Goal: Transaction & Acquisition: Obtain resource

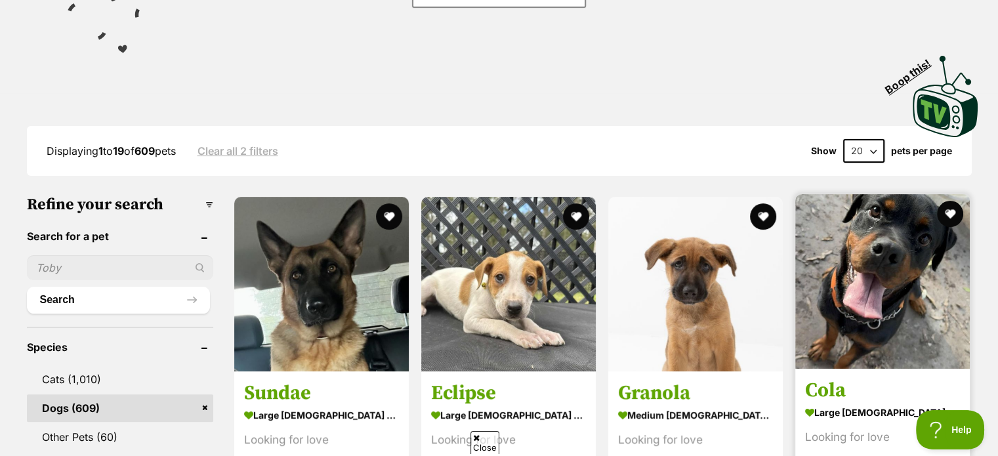
scroll to position [262, 0]
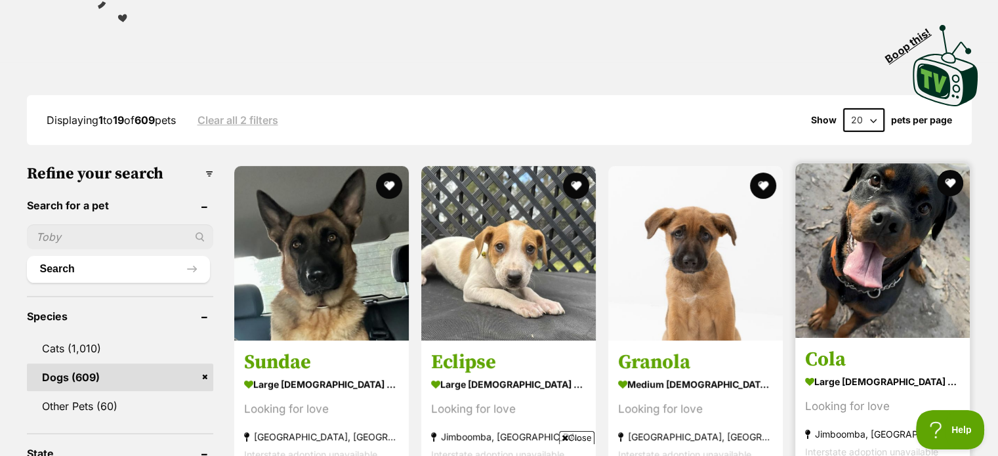
click at [899, 260] on img at bounding box center [882, 250] width 174 height 174
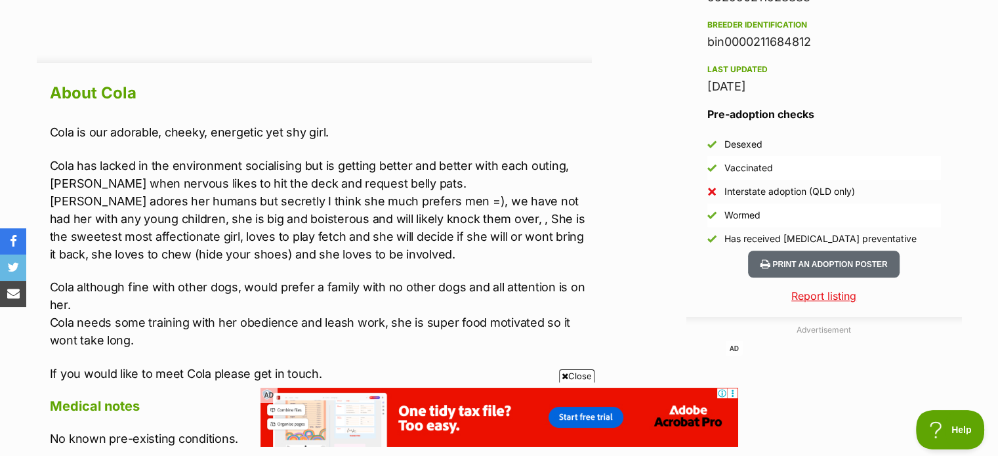
scroll to position [1115, 0]
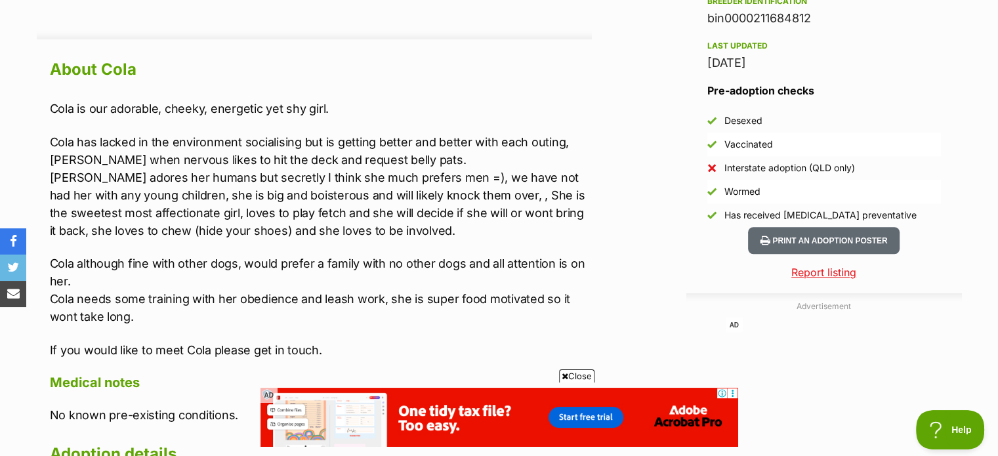
click at [273, 180] on p "Cola has lacked in the environment socialising but is getting better and better…" at bounding box center [321, 186] width 542 height 106
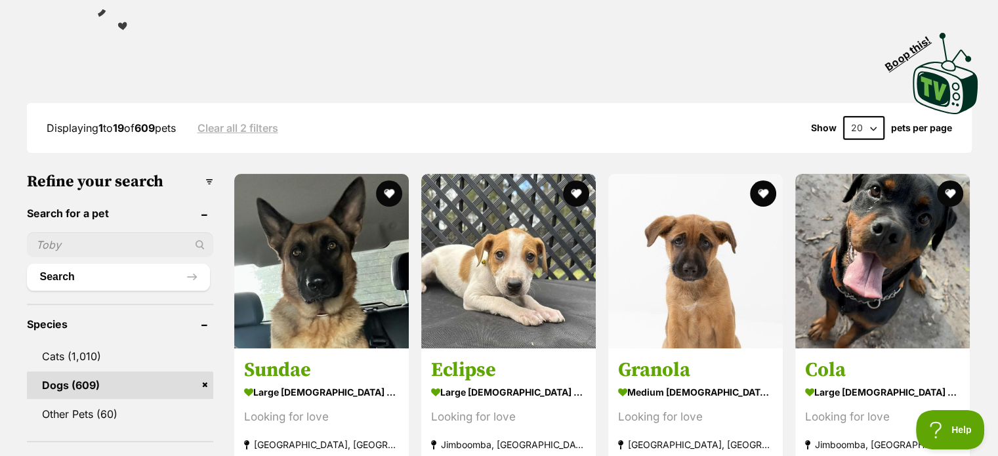
scroll to position [262, 0]
